Goal: Transaction & Acquisition: Purchase product/service

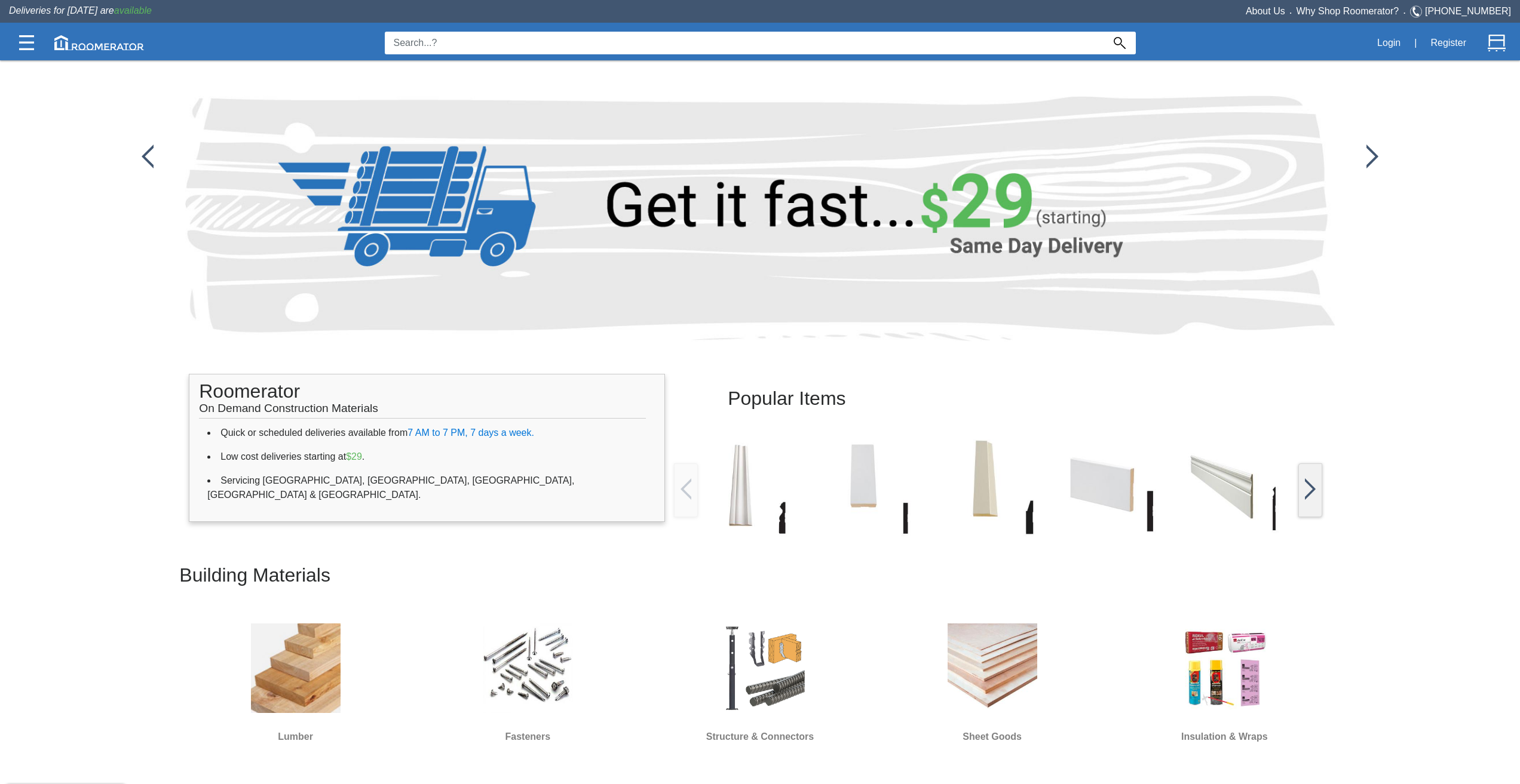
click at [15, 245] on app-home "Popular Items Roomerator On Demand Construction Materials Quick or scheduled de…" at bounding box center [760, 651] width 1520 height 1303
click at [726, 518] on img at bounding box center [741, 485] width 105 height 105
click at [733, 527] on button "Quick Look" at bounding box center [742, 533] width 96 height 24
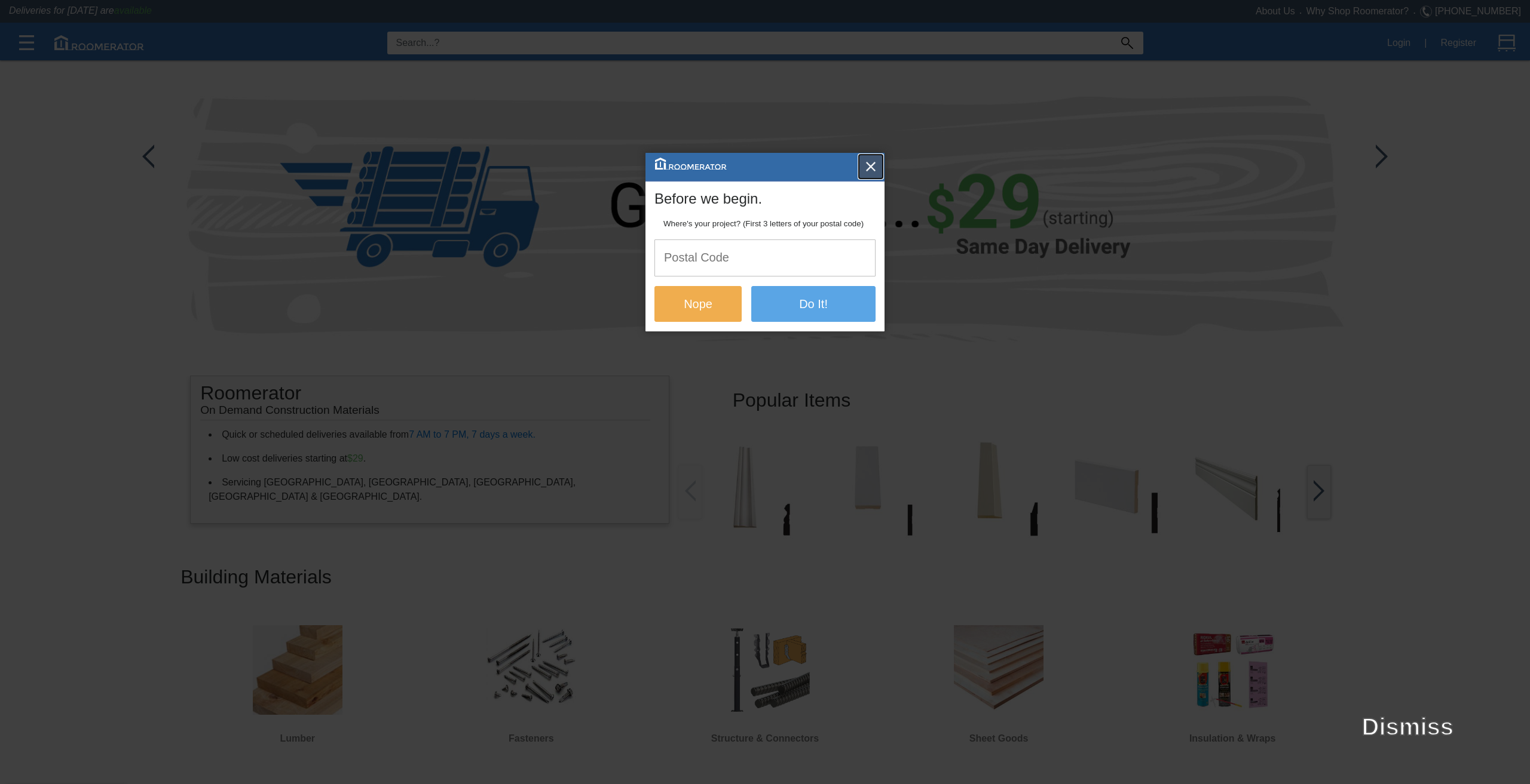
click at [866, 163] on img "button" at bounding box center [871, 166] width 12 height 12
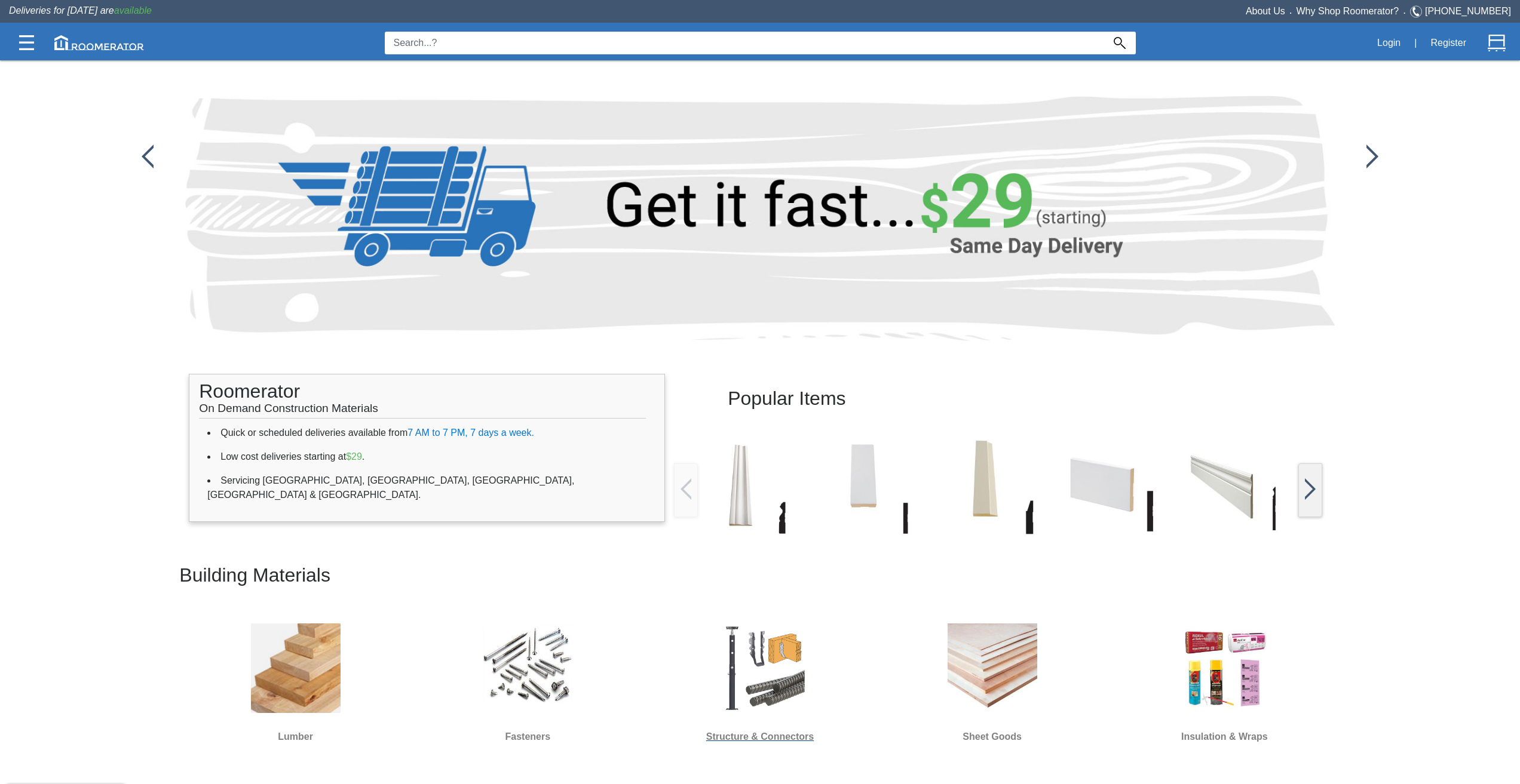
click at [739, 638] on img at bounding box center [760, 668] width 90 height 90
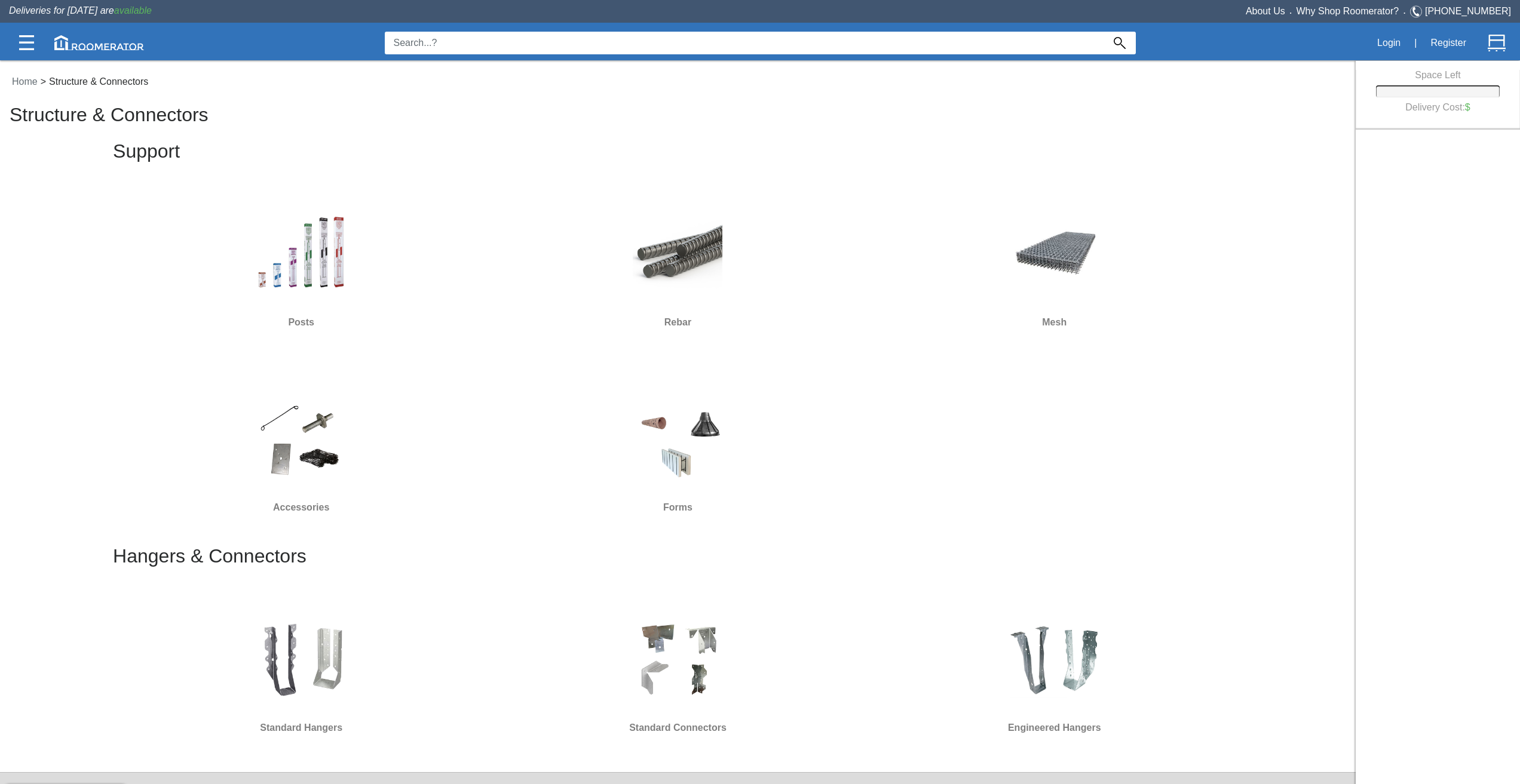
click at [668, 261] on img at bounding box center [678, 254] width 90 height 90
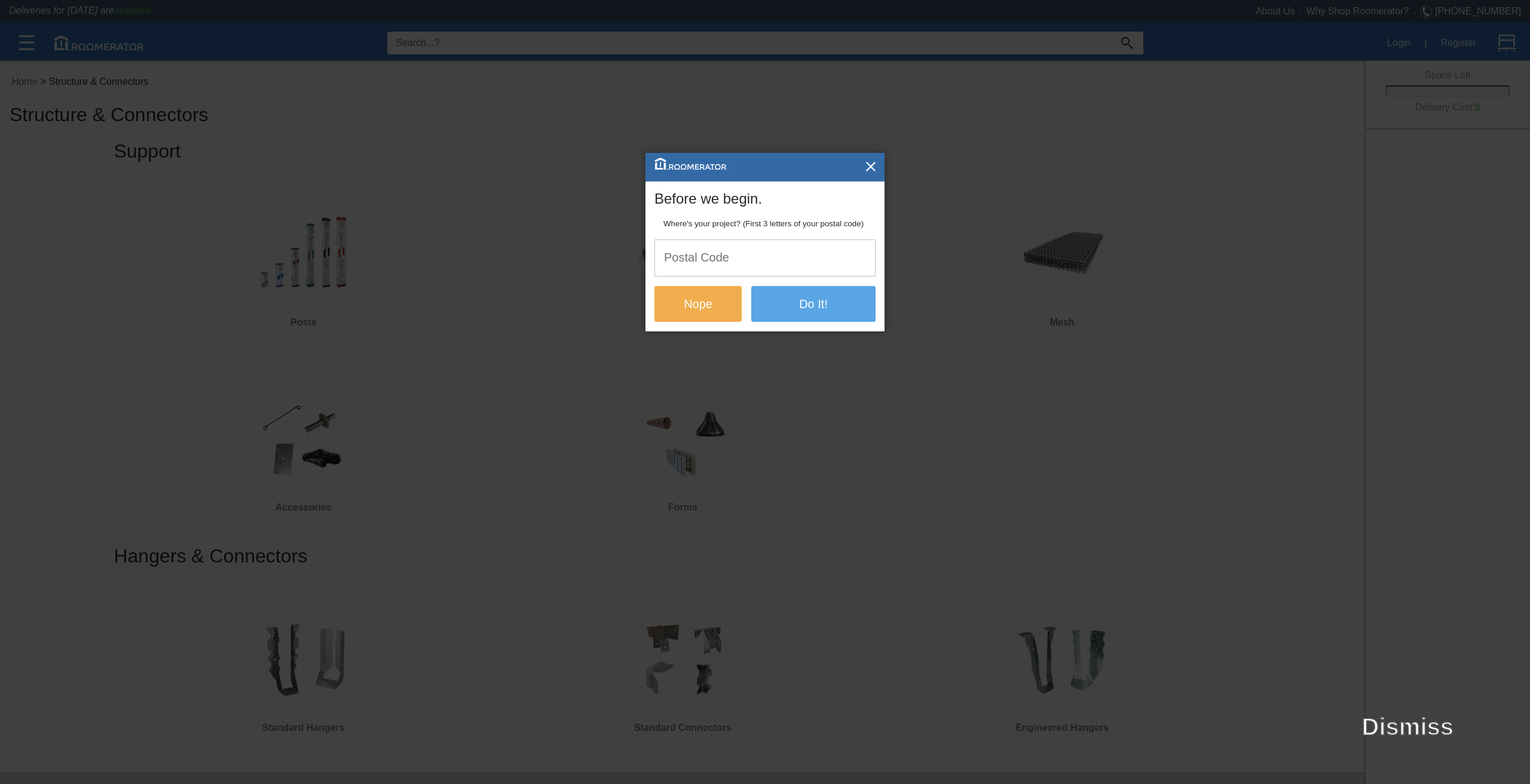
click at [697, 263] on input "text" at bounding box center [764, 257] width 220 height 35
type input "l5k"
click at [802, 309] on button "Do It!" at bounding box center [813, 304] width 124 height 36
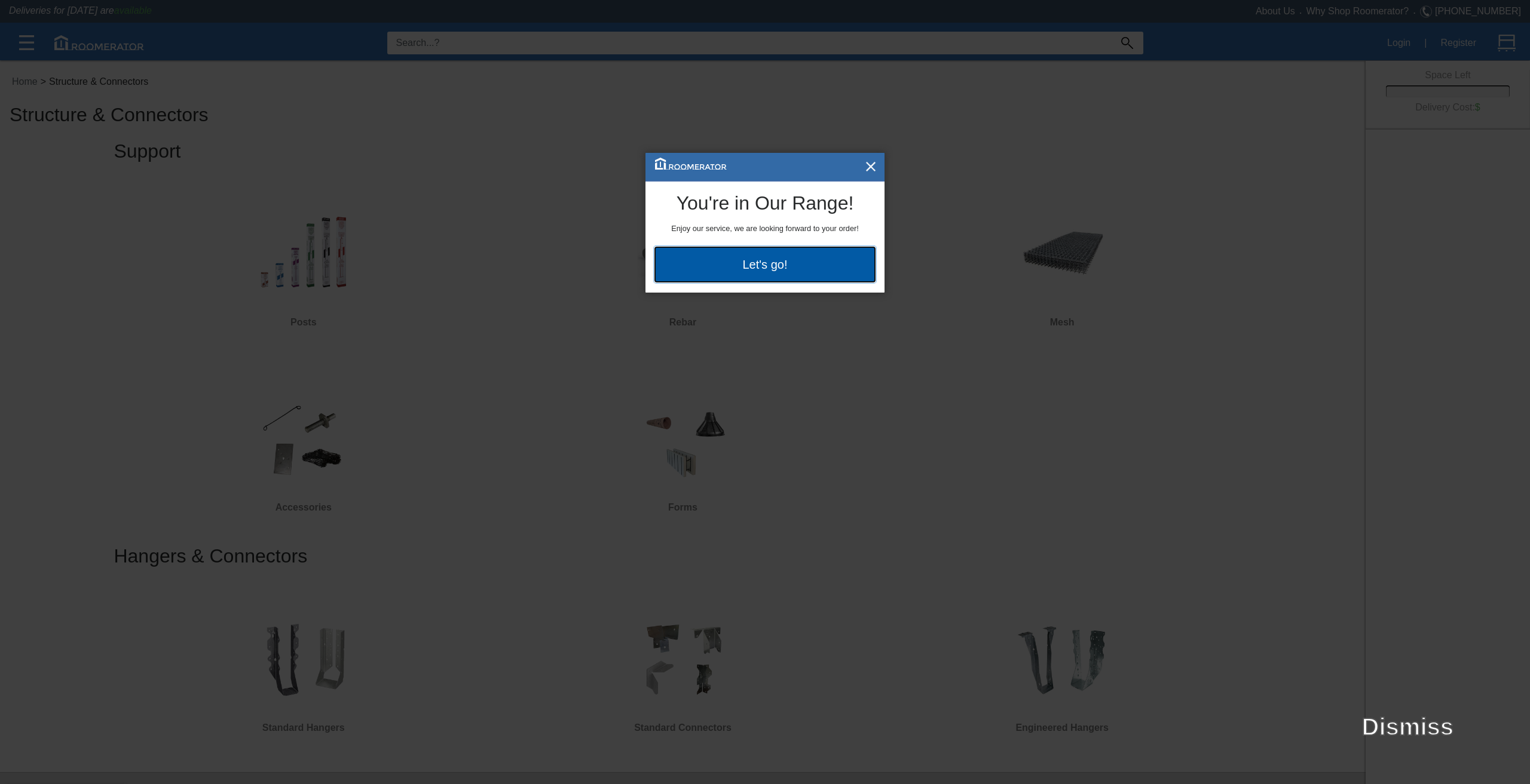
click at [756, 260] on button "Let's go!" at bounding box center [765, 264] width 221 height 36
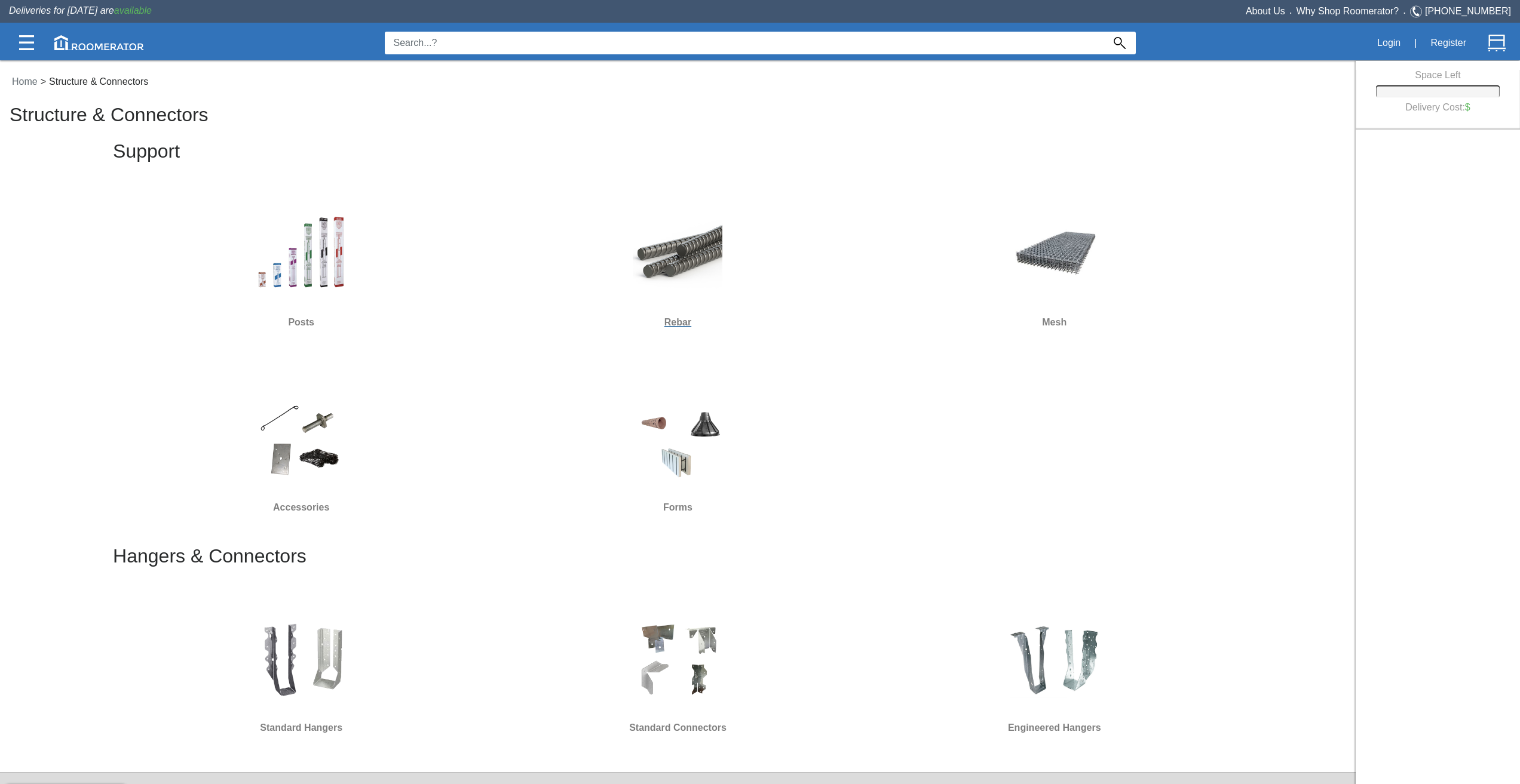
click at [697, 267] on img at bounding box center [678, 254] width 90 height 90
